Goal: Task Accomplishment & Management: Use online tool/utility

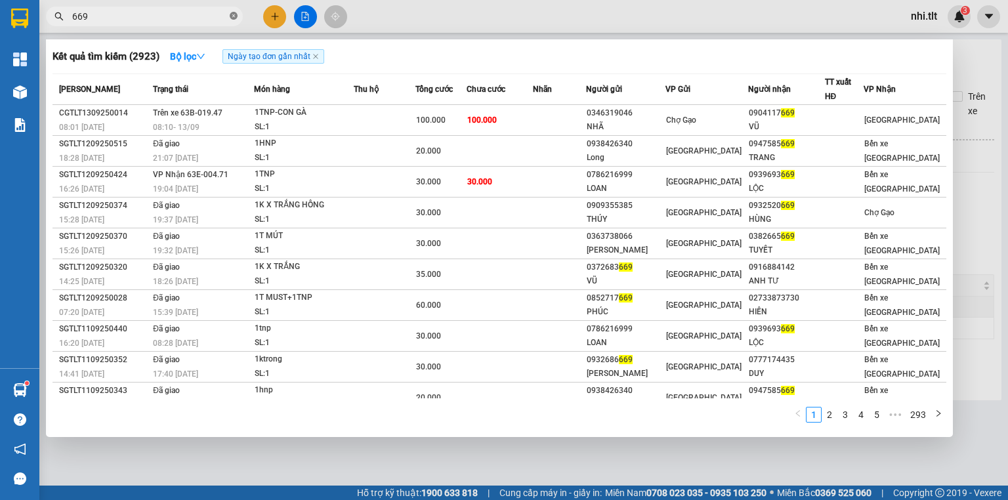
click at [231, 20] on icon "close-circle" at bounding box center [234, 16] width 8 height 8
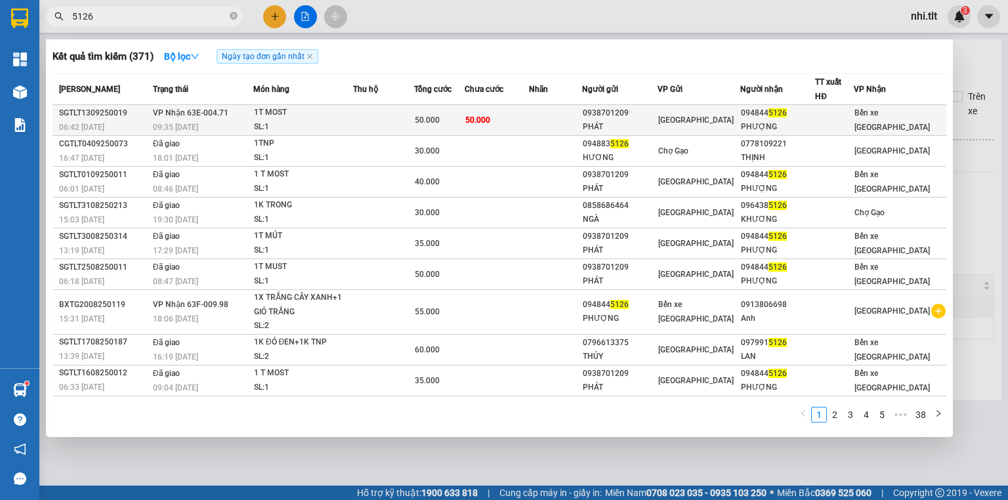
type input "5126"
click at [486, 117] on span "50.000" at bounding box center [477, 120] width 25 height 9
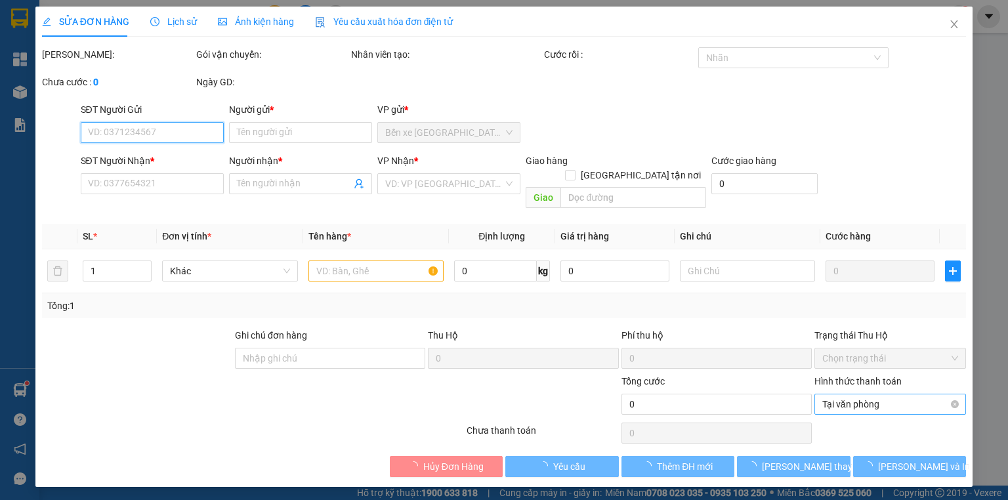
click at [931, 395] on span "Tại văn phòng" at bounding box center [891, 405] width 136 height 20
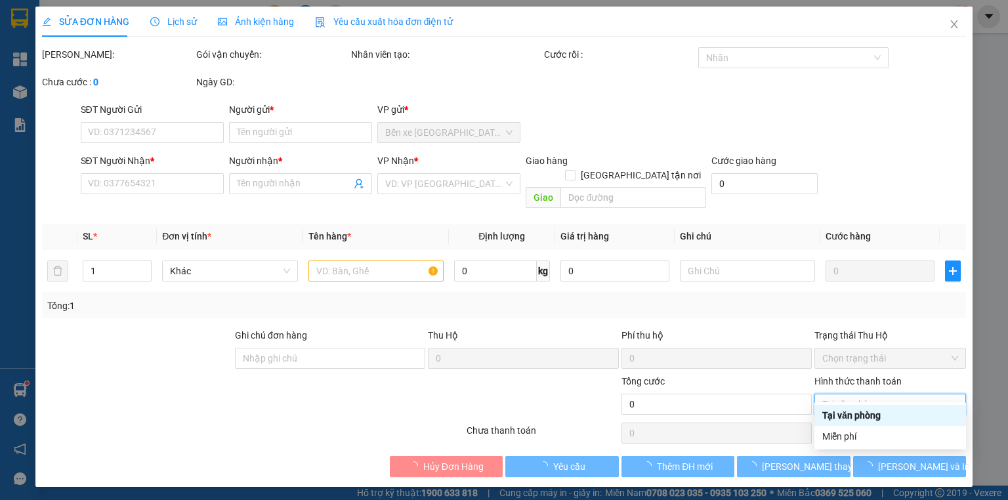
click at [882, 423] on div "Tại văn phòng" at bounding box center [891, 415] width 152 height 21
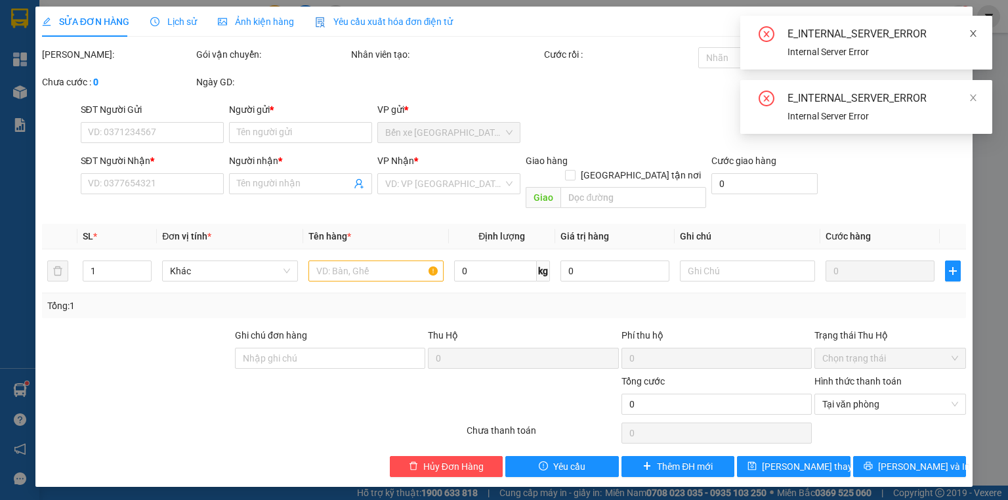
click at [972, 30] on icon "close" at bounding box center [973, 33] width 9 height 9
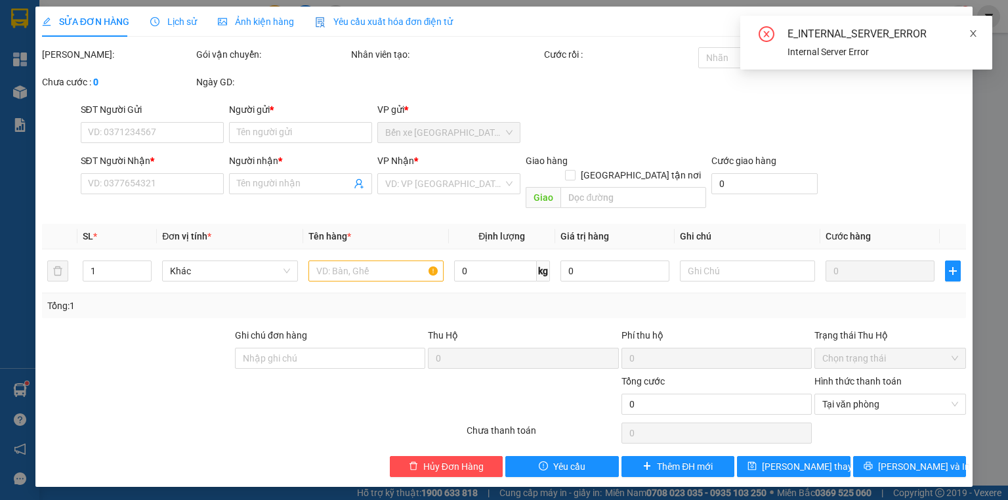
click at [976, 36] on icon "close" at bounding box center [973, 33] width 9 height 9
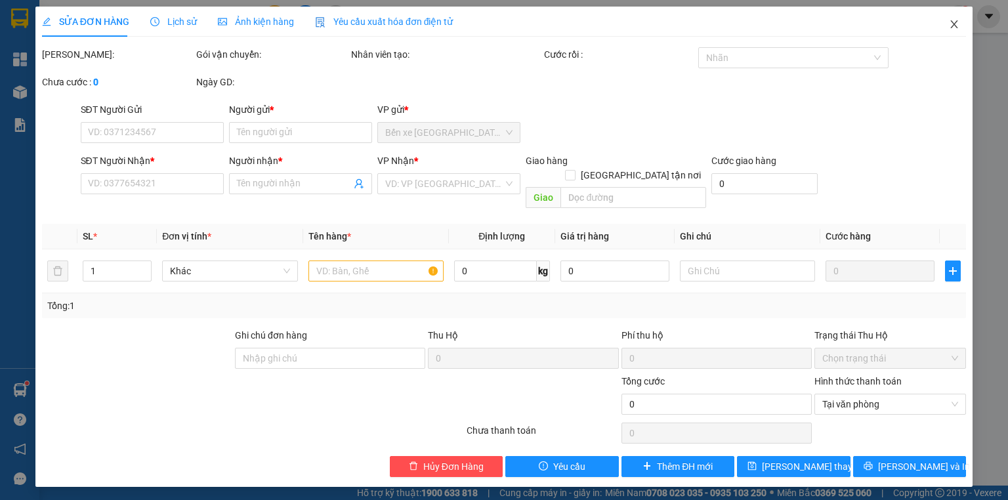
click at [953, 26] on icon "close" at bounding box center [954, 24] width 11 height 11
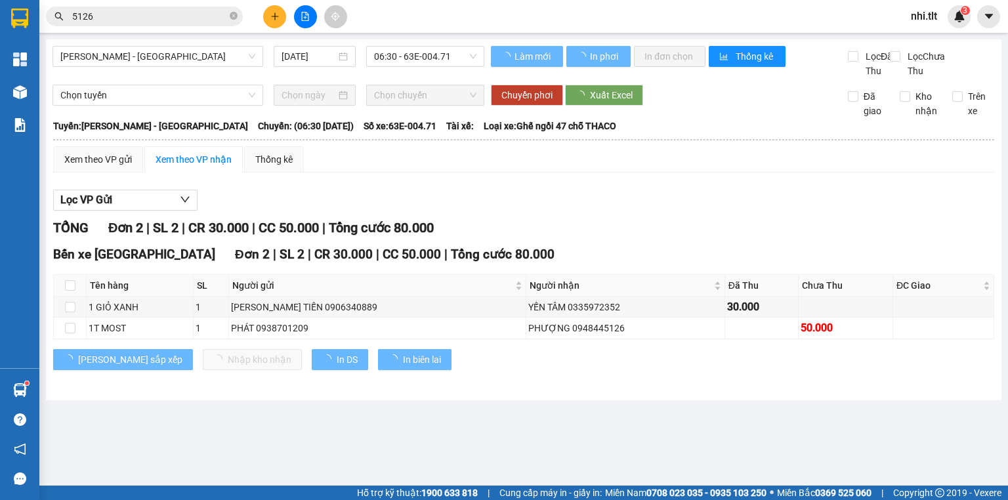
click at [158, 12] on input "5126" at bounding box center [149, 16] width 155 height 14
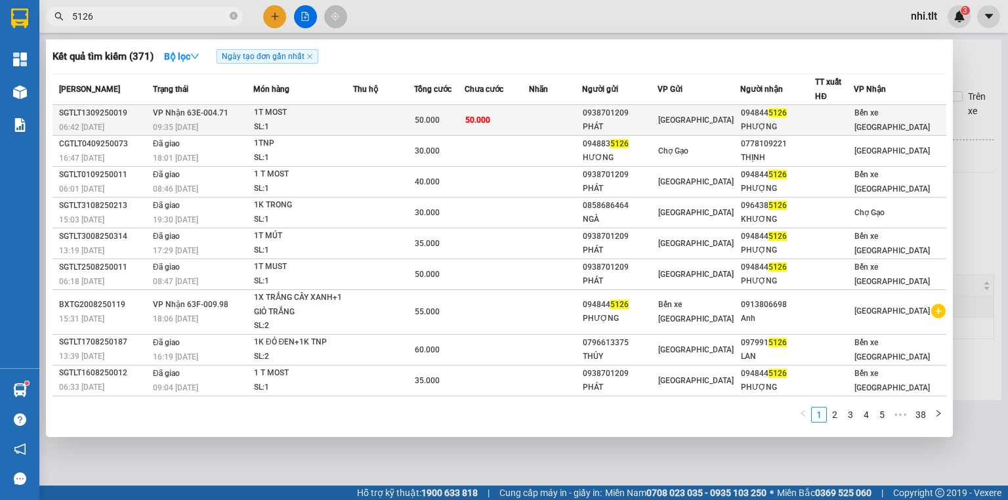
click at [679, 131] on td "[GEOGRAPHIC_DATA]" at bounding box center [699, 120] width 83 height 31
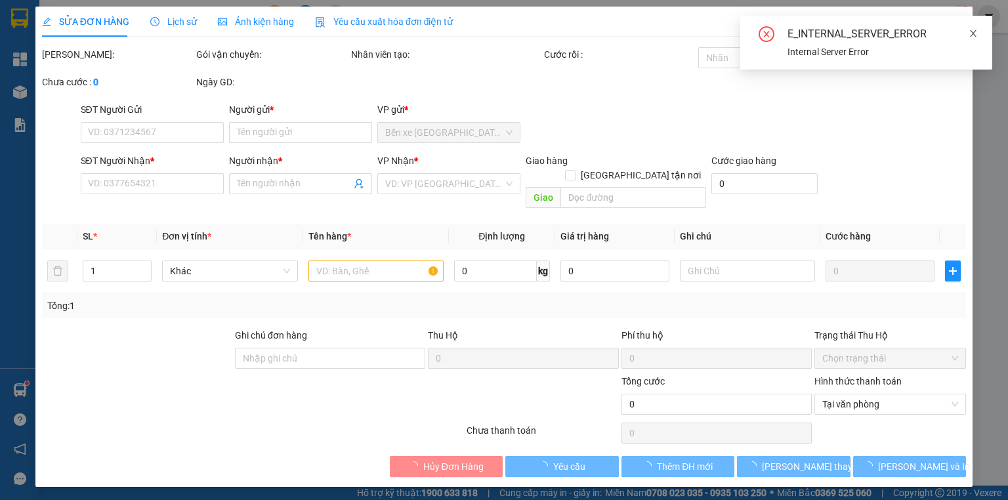
click at [975, 28] on span at bounding box center [973, 33] width 9 height 11
